Goal: Check status: Check status

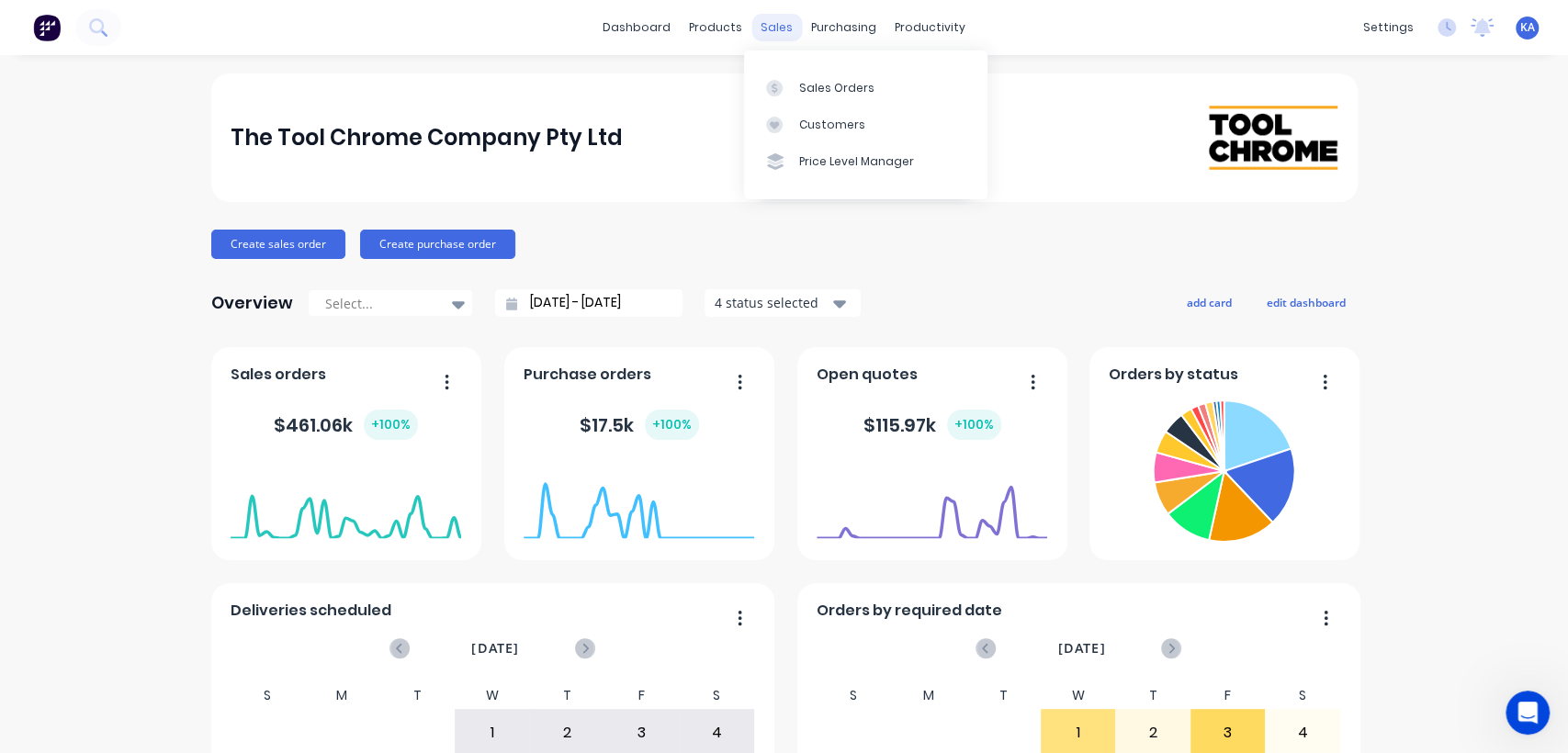
click at [760, 29] on div "sales" at bounding box center [777, 27] width 51 height 27
click at [807, 83] on div "Sales Orders" at bounding box center [837, 88] width 75 height 17
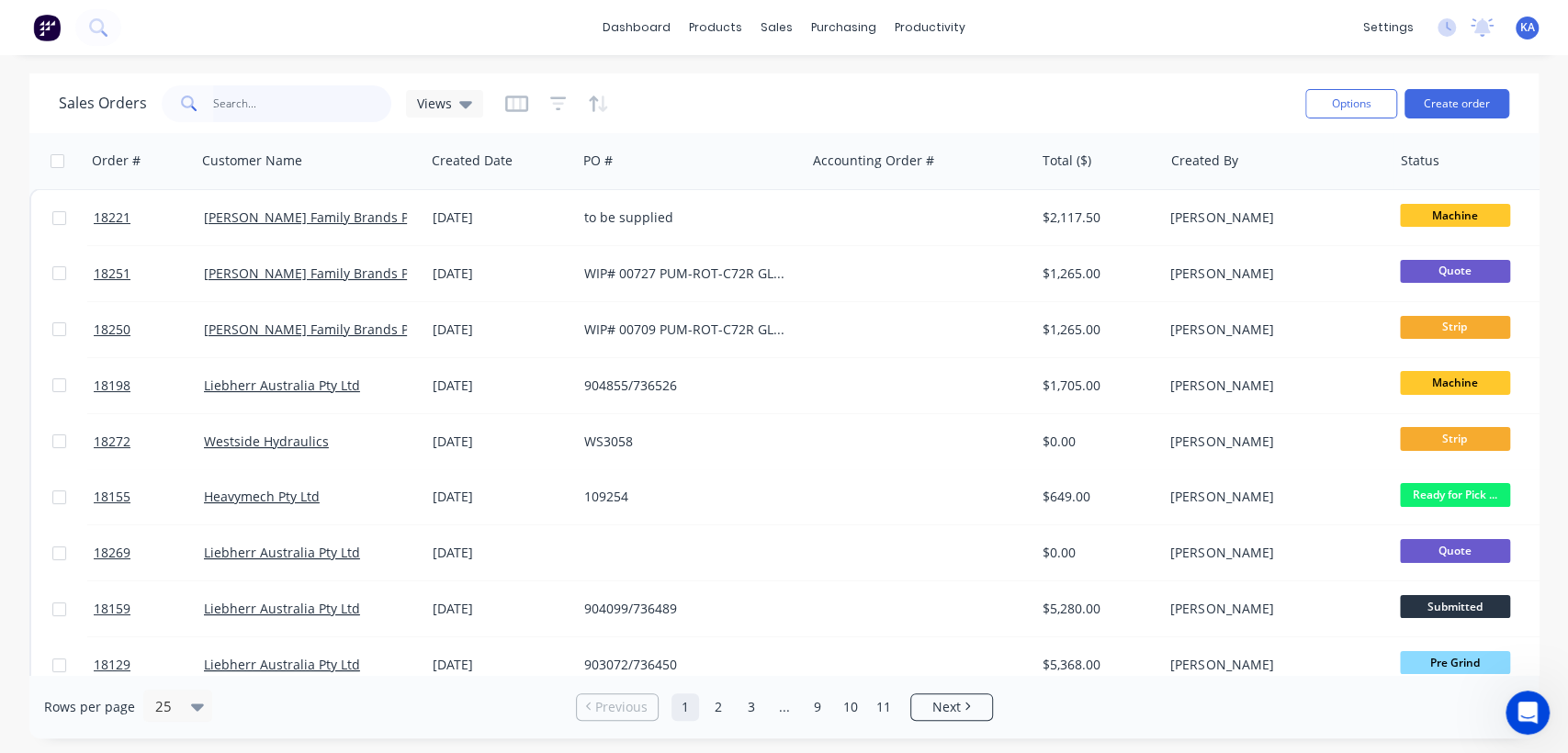
click at [243, 115] on input "text" at bounding box center [303, 103] width 179 height 37
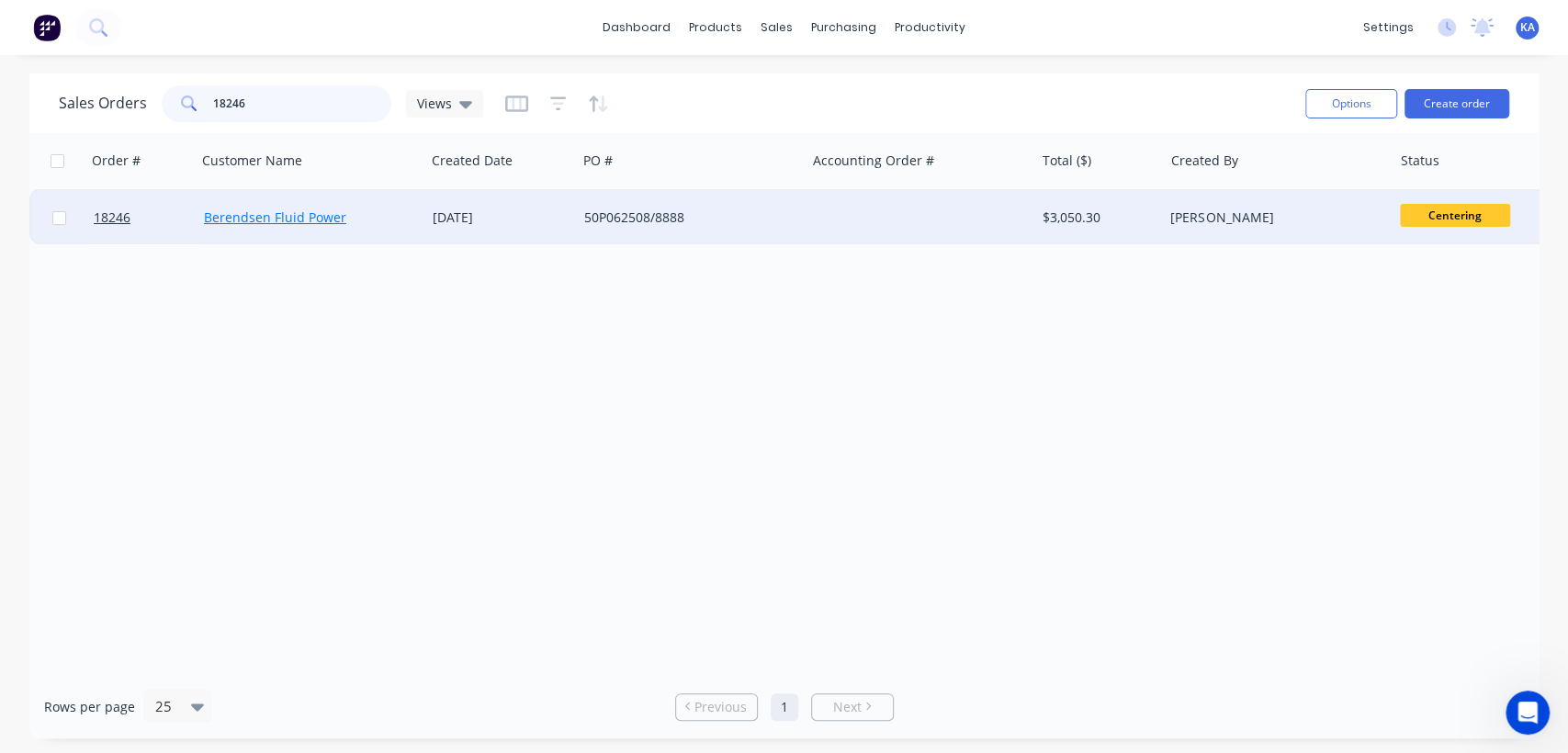
type input "18246"
click at [259, 209] on link "Berendsen Fluid Power" at bounding box center [275, 217] width 142 height 18
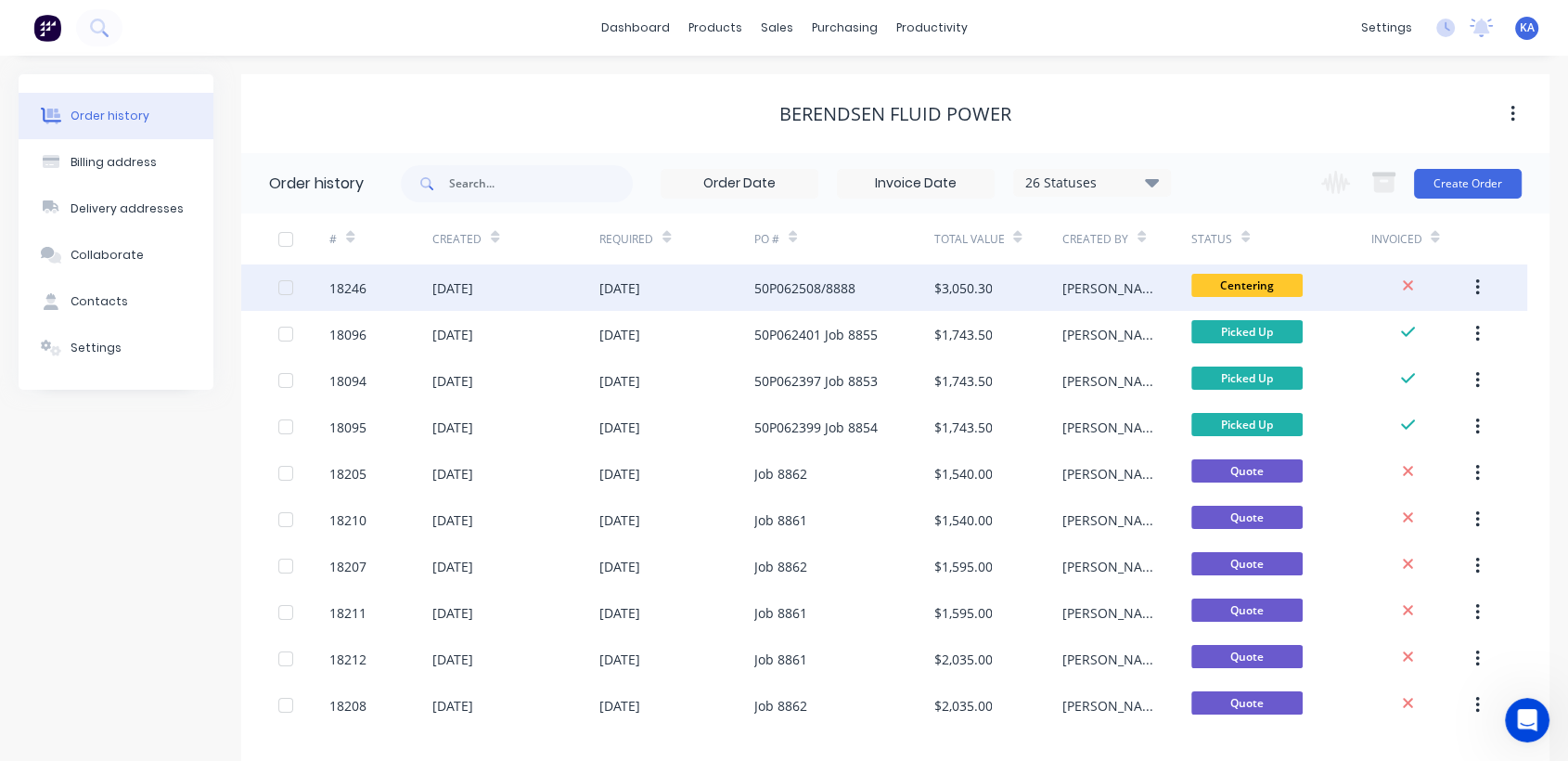
click at [897, 285] on div "50P062508/8888" at bounding box center [844, 287] width 180 height 47
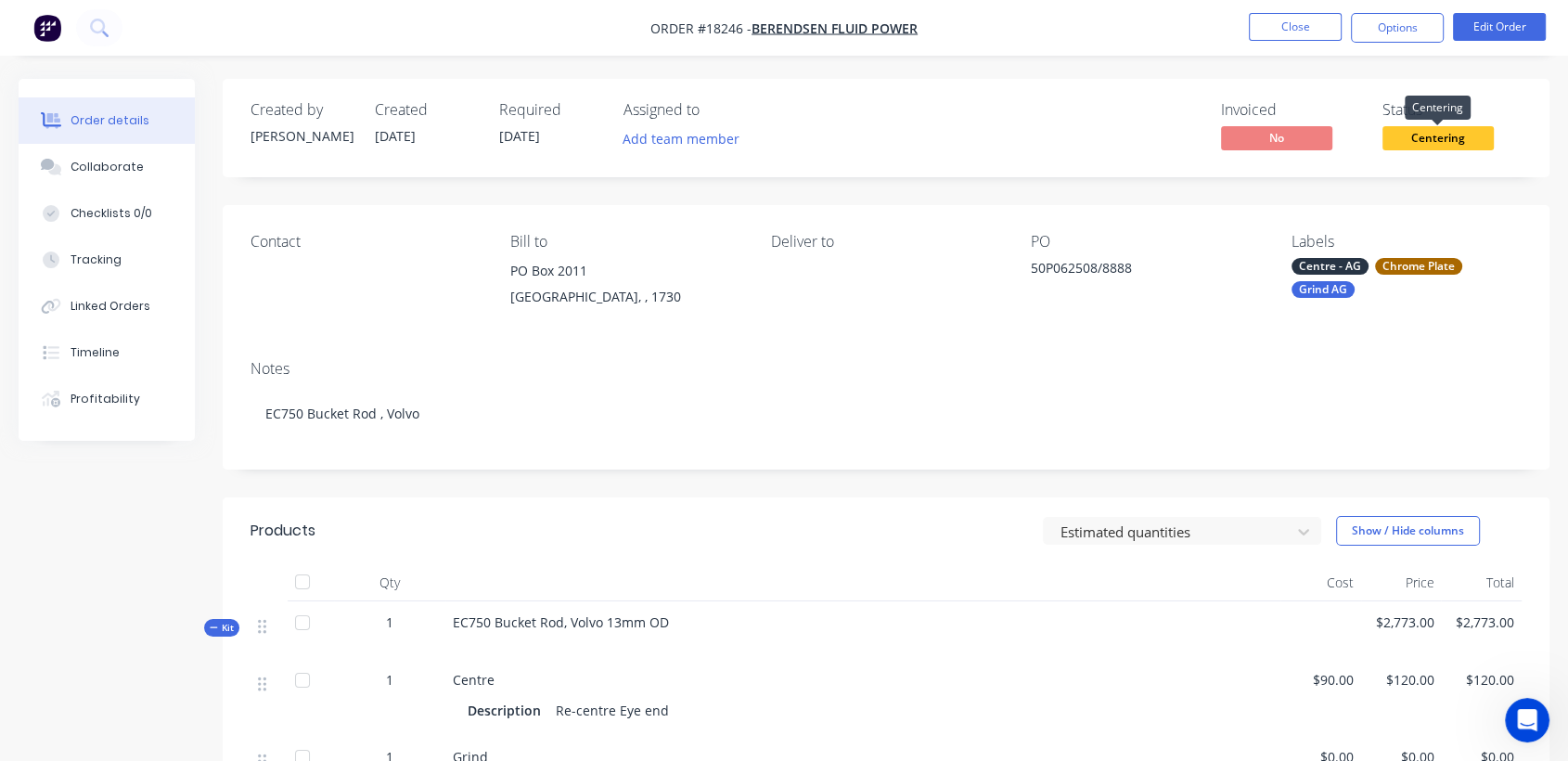
click at [1423, 136] on span "Centering" at bounding box center [1438, 138] width 111 height 23
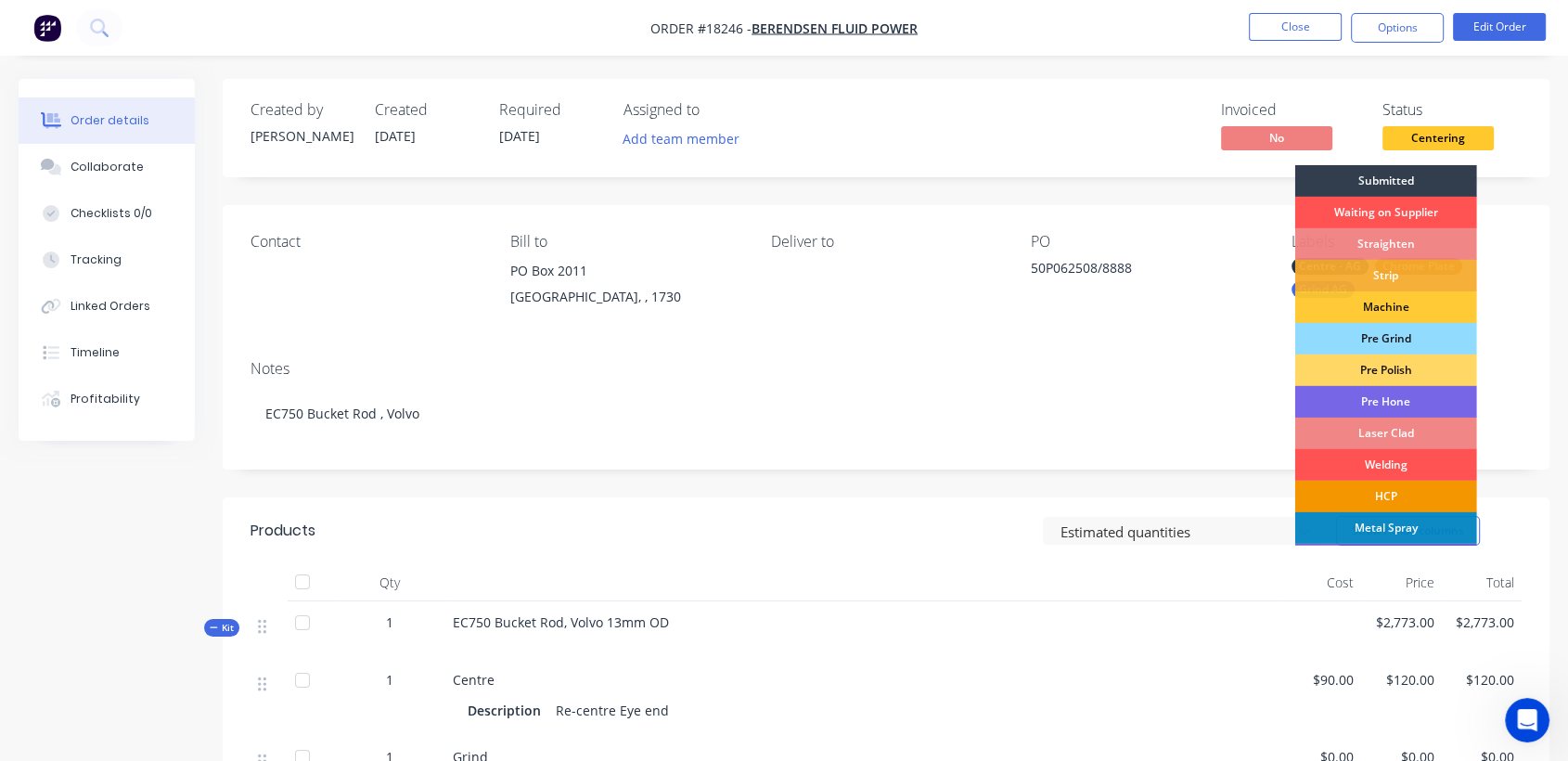
click at [1418, 492] on div "HCP" at bounding box center [1386, 496] width 182 height 31
